Goal: Transaction & Acquisition: Obtain resource

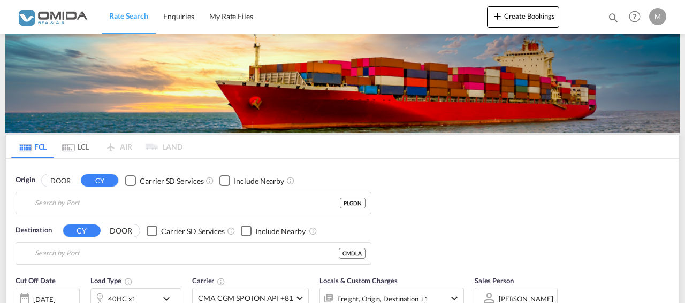
type input "Gdansk, PLGDN"
click at [108, 256] on input "Douala, CMDLA" at bounding box center [200, 254] width 331 height 16
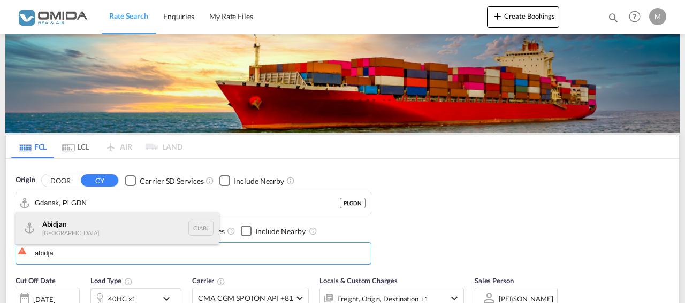
click at [128, 232] on div "Abidja n [GEOGRAPHIC_DATA] CIABJ" at bounding box center [117, 228] width 203 height 32
type input "[GEOGRAPHIC_DATA], CIABJ"
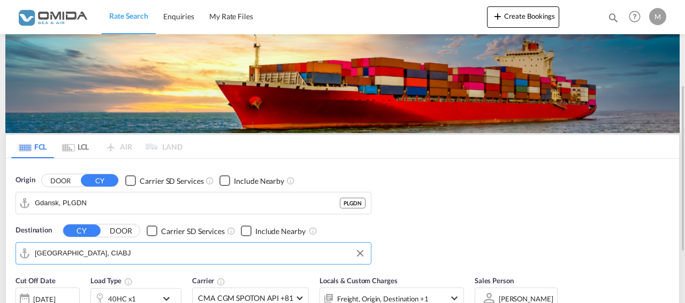
scroll to position [109, 0]
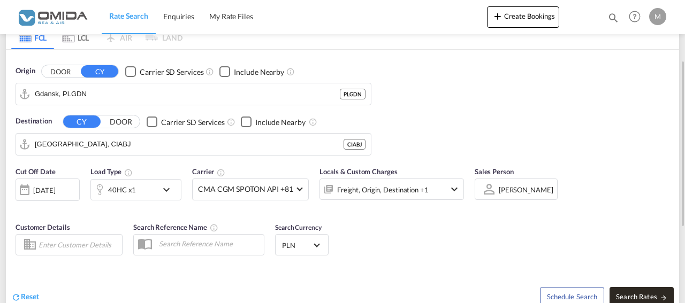
click at [645, 292] on button "Search Rates" at bounding box center [641, 296] width 64 height 19
type input "PLGDN to CIABJ / [DATE]"
